Goal: Find specific page/section: Find specific page/section

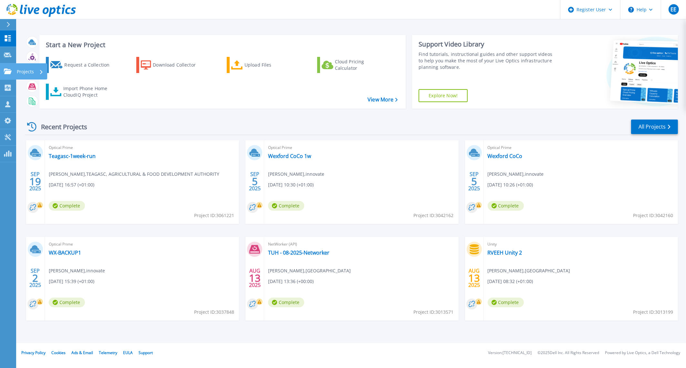
click at [8, 66] on link "Projects Projects" at bounding box center [8, 71] width 16 height 16
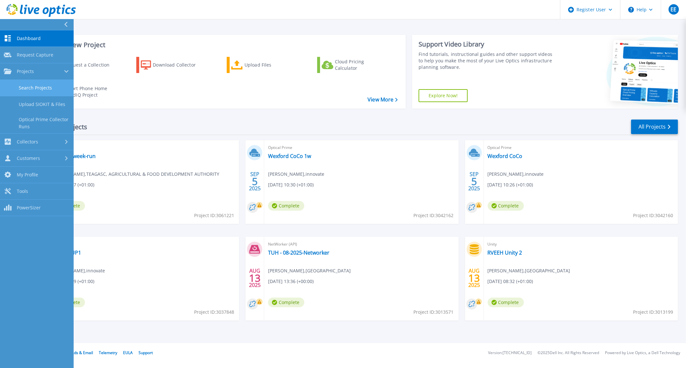
click at [32, 87] on link "Search Projects" at bounding box center [37, 88] width 74 height 16
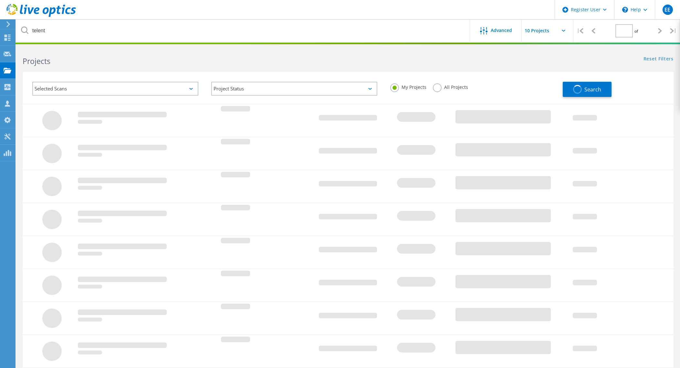
type input "1"
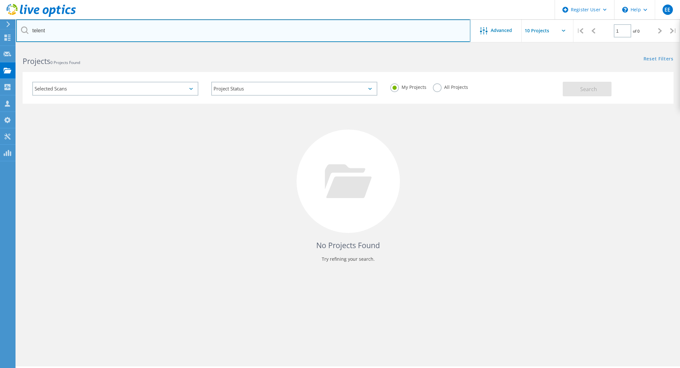
click at [145, 36] on input "telent" at bounding box center [243, 30] width 454 height 23
type input "dcc"
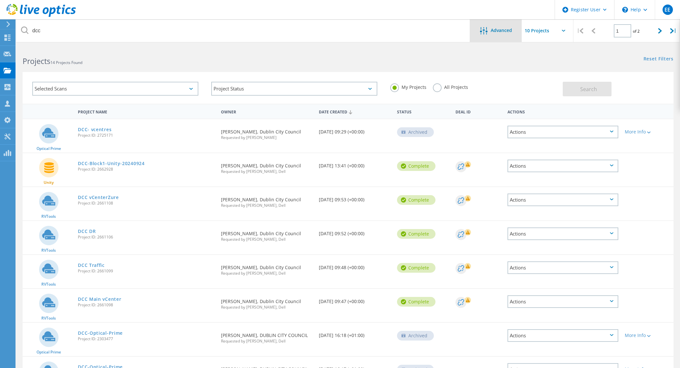
click at [500, 34] on div "Advanced" at bounding box center [496, 31] width 52 height 8
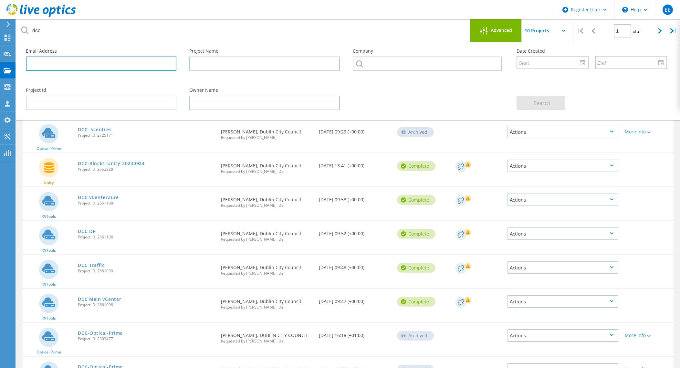
click at [55, 64] on input "text" at bounding box center [101, 64] width 150 height 15
paste input "Kevin Roche <kevin.roche@version1.com>"
type input "kevin.roche@version1.com"
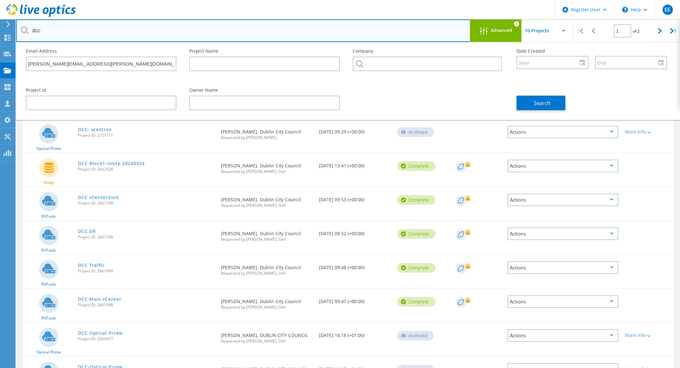
click at [111, 31] on input "dcc" at bounding box center [243, 30] width 454 height 23
type input "d"
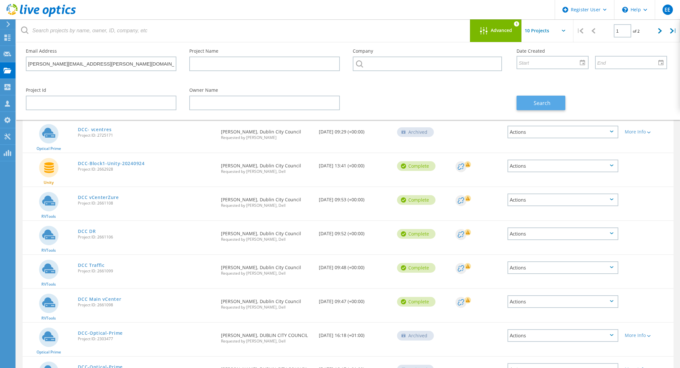
click at [539, 103] on span "Search" at bounding box center [542, 102] width 17 height 7
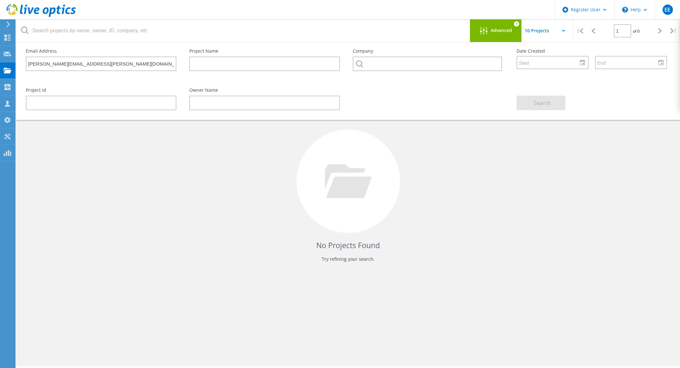
click at [492, 36] on div "Advanced 1" at bounding box center [496, 30] width 52 height 23
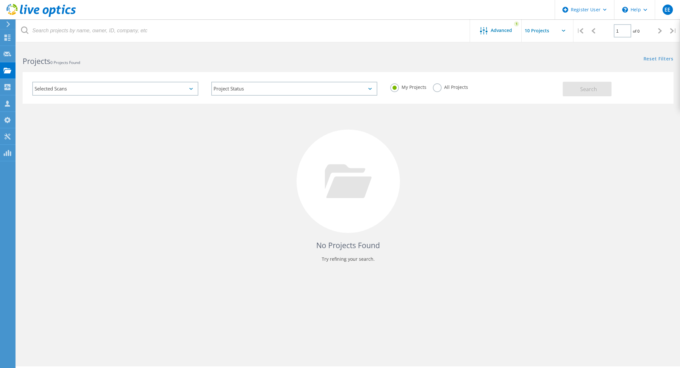
click at [439, 88] on label "All Projects" at bounding box center [450, 86] width 35 height 6
click at [0, 0] on input "All Projects" at bounding box center [0, 0] width 0 height 0
click at [496, 31] on span "Advanced" at bounding box center [501, 30] width 21 height 5
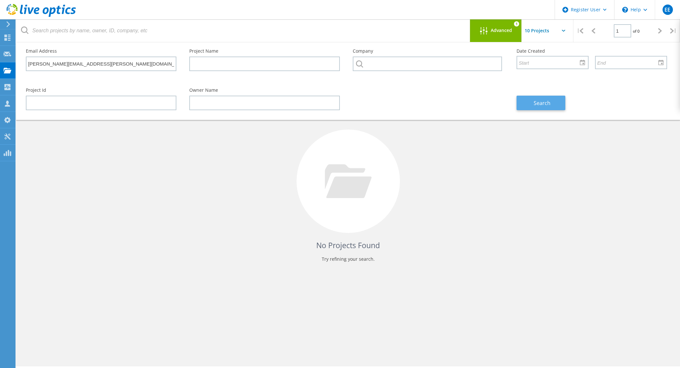
click at [536, 102] on span "Search" at bounding box center [542, 102] width 17 height 7
